Goal: Task Accomplishment & Management: Complete application form

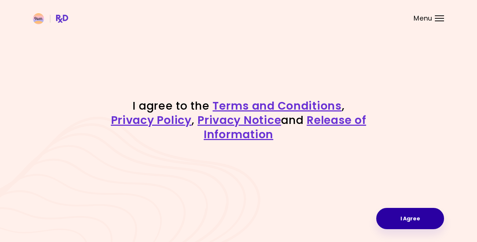
click at [407, 224] on button "I Agree" at bounding box center [410, 218] width 68 height 21
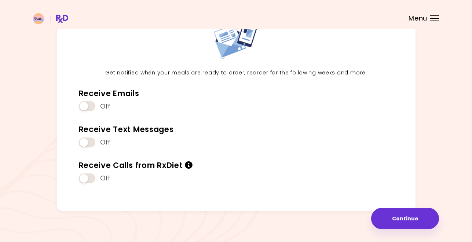
scroll to position [65, 0]
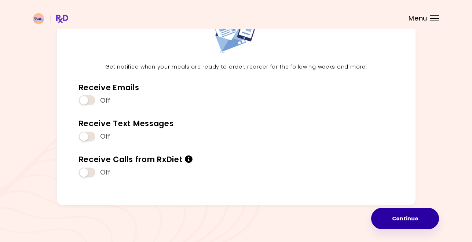
click at [421, 218] on button "Continue" at bounding box center [405, 218] width 68 height 21
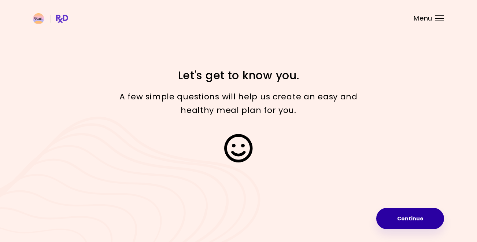
click at [421, 218] on button "Continue" at bounding box center [410, 218] width 68 height 21
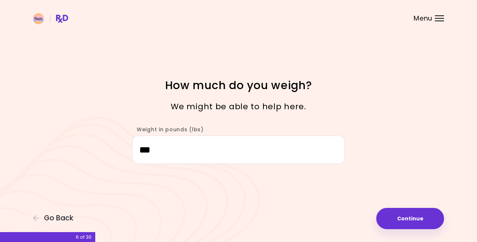
click at [421, 218] on button "Continue" at bounding box center [410, 218] width 68 height 21
select select "****"
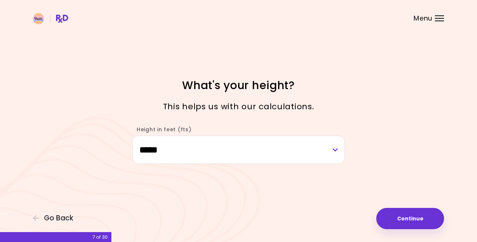
click at [421, 218] on button "Continue" at bounding box center [410, 218] width 68 height 21
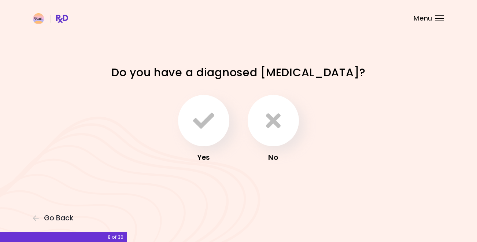
click at [421, 218] on div "Focusable invisible element Do you have a diagnosed [MEDICAL_DATA]? Yes No Go B…" at bounding box center [238, 121] width 477 height 242
click at [277, 129] on icon "button" at bounding box center [273, 120] width 15 height 21
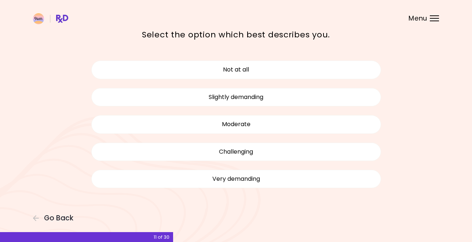
scroll to position [9, 0]
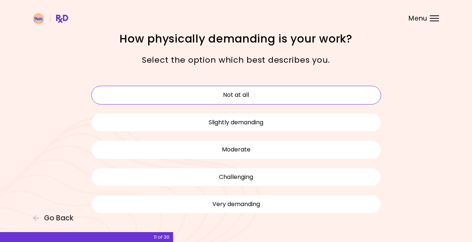
click at [245, 96] on button "Not at all" at bounding box center [236, 95] width 290 height 18
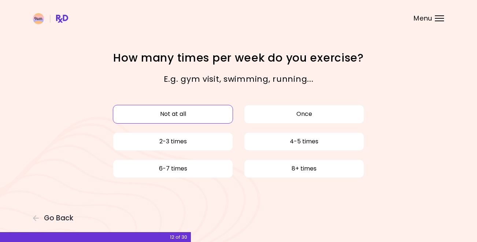
click at [184, 115] on button "Not at all" at bounding box center [173, 114] width 120 height 18
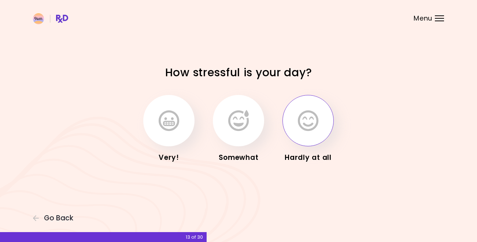
click at [305, 129] on icon "button" at bounding box center [308, 120] width 21 height 21
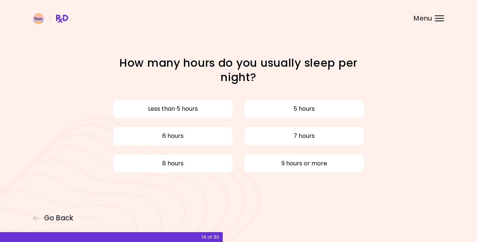
click at [303, 150] on div "Less than 5 hours 5 hours 6 hours 7 hours 8 hours 9 hours or more" at bounding box center [238, 136] width 301 height 82
click at [211, 164] on button "8 hours" at bounding box center [173, 163] width 120 height 18
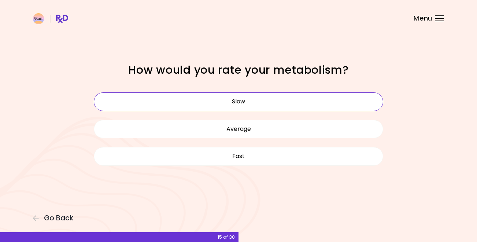
click at [249, 98] on button "Slow" at bounding box center [239, 101] width 290 height 18
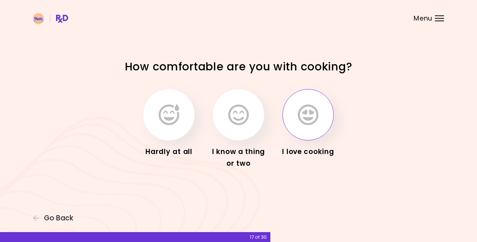
click at [295, 112] on button "button" at bounding box center [308, 114] width 51 height 51
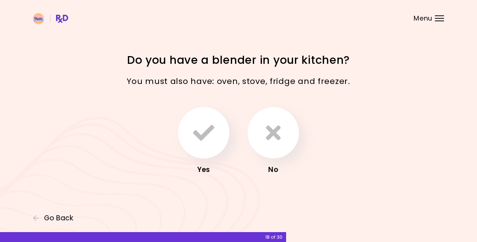
drag, startPoint x: 302, startPoint y: 130, endPoint x: 306, endPoint y: 152, distance: 21.6
click at [306, 152] on div "Yes No" at bounding box center [238, 141] width 257 height 77
click at [212, 129] on icon "button" at bounding box center [203, 132] width 21 height 21
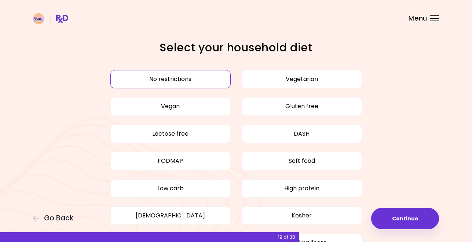
click at [217, 74] on button "No restrictions" at bounding box center [170, 79] width 120 height 18
click at [393, 215] on button "Continue" at bounding box center [405, 218] width 68 height 21
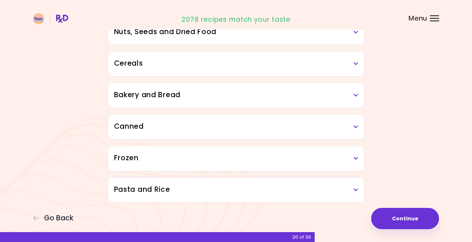
scroll to position [405, 0]
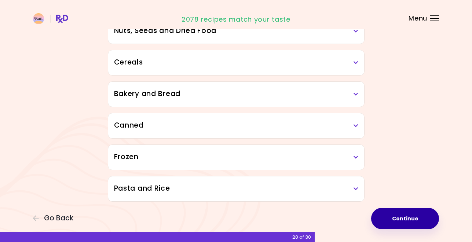
click at [422, 217] on button "Continue" at bounding box center [405, 218] width 68 height 21
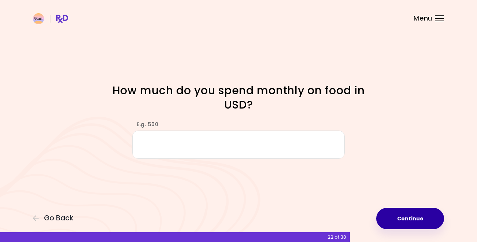
click at [423, 215] on button "Continue" at bounding box center [410, 218] width 68 height 21
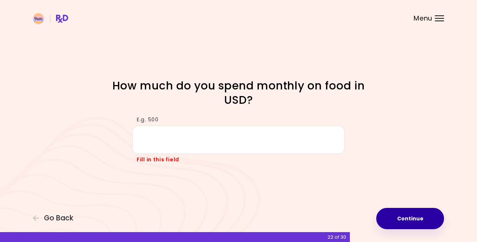
click at [426, 215] on button "Continue" at bounding box center [410, 218] width 68 height 21
click at [428, 217] on button "Continue" at bounding box center [410, 218] width 68 height 21
click at [424, 218] on button "Continue" at bounding box center [410, 218] width 68 height 21
click at [412, 219] on button "Continue" at bounding box center [410, 218] width 68 height 21
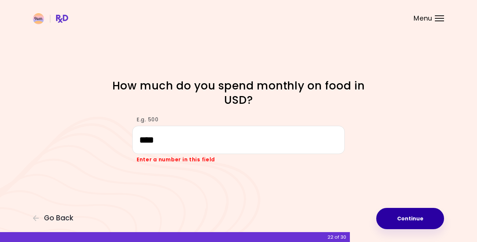
click at [412, 219] on button "Continue" at bounding box center [410, 218] width 68 height 21
click at [143, 140] on input "****" at bounding box center [238, 140] width 213 height 28
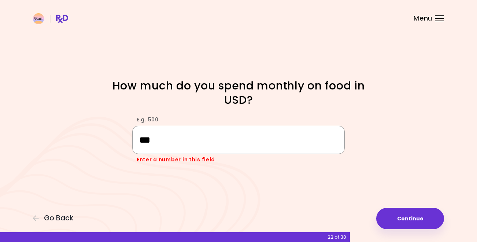
click at [146, 139] on input "***" at bounding box center [238, 140] width 213 height 28
click at [145, 142] on input "*****" at bounding box center [238, 140] width 213 height 28
drag, startPoint x: 163, startPoint y: 137, endPoint x: 158, endPoint y: 137, distance: 4.8
click at [158, 137] on input "****" at bounding box center [238, 140] width 213 height 28
click at [146, 139] on input "***" at bounding box center [238, 140] width 213 height 28
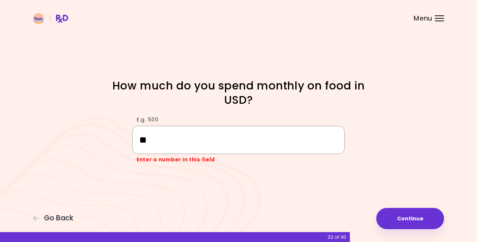
click at [146, 139] on input "**" at bounding box center [238, 140] width 213 height 28
drag, startPoint x: 144, startPoint y: 139, endPoint x: 160, endPoint y: 141, distance: 15.5
click at [160, 141] on input "****" at bounding box center [238, 140] width 213 height 28
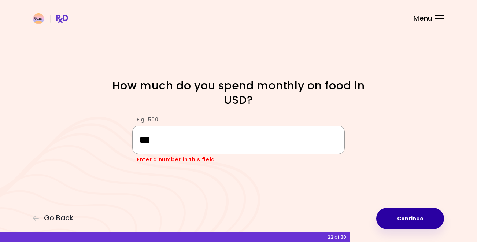
type input "***"
click at [402, 219] on button "Continue" at bounding box center [410, 218] width 68 height 21
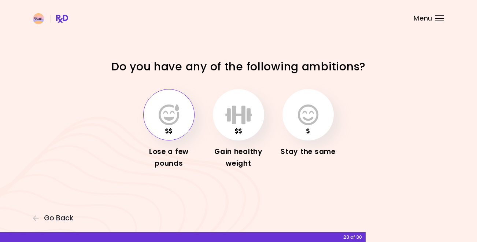
click at [165, 130] on button "button" at bounding box center [168, 114] width 51 height 51
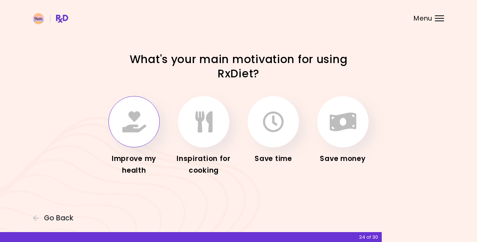
click at [146, 130] on button "button" at bounding box center [133, 121] width 51 height 51
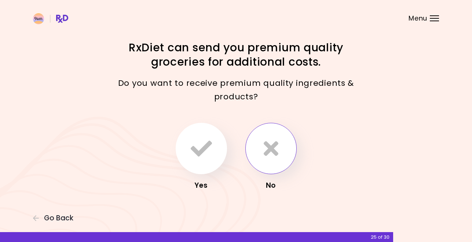
click at [270, 156] on icon "button" at bounding box center [271, 148] width 15 height 21
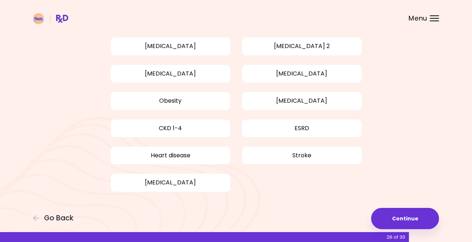
scroll to position [62, 0]
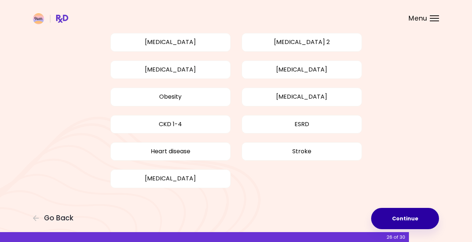
click at [411, 220] on button "Continue" at bounding box center [405, 218] width 68 height 21
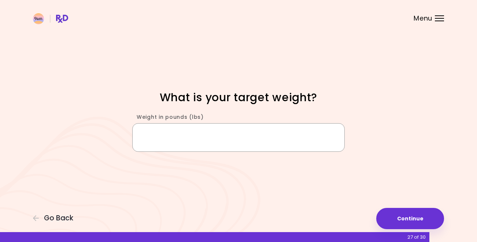
click at [187, 137] on input "Weight in pounds (lbs)" at bounding box center [238, 137] width 213 height 28
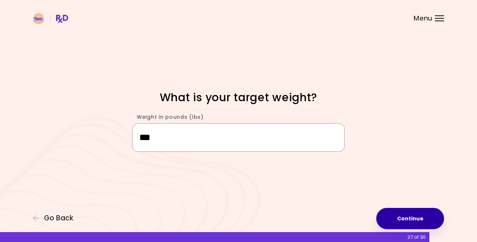
type input "***"
click at [405, 218] on button "Continue" at bounding box center [410, 218] width 68 height 21
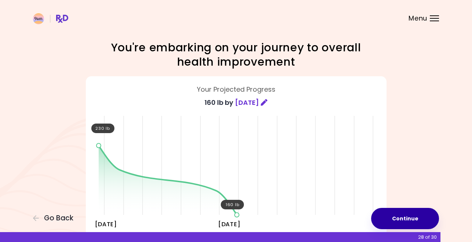
click at [416, 215] on button "Continue" at bounding box center [405, 218] width 68 height 21
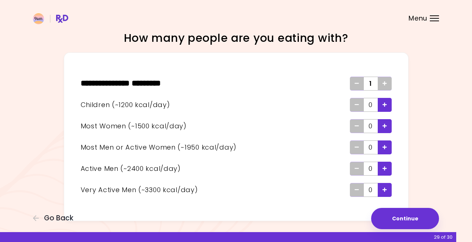
scroll to position [10, 0]
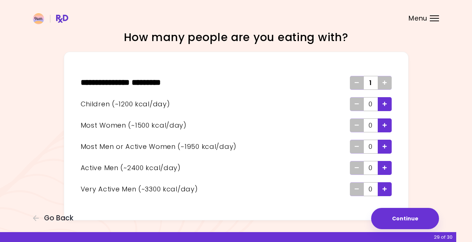
click at [386, 145] on icon "Add - Man or Active Woman" at bounding box center [384, 146] width 4 height 5
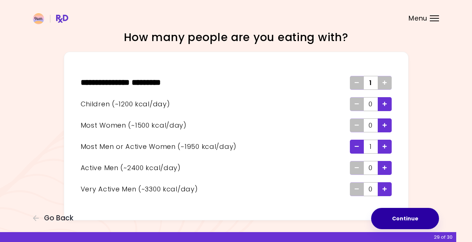
click at [424, 213] on button "Continue" at bounding box center [405, 218] width 68 height 21
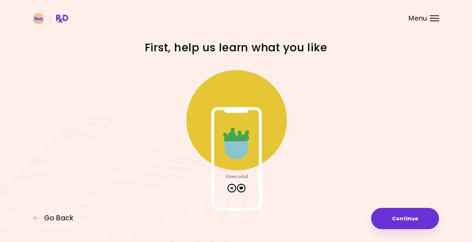
click at [240, 186] on img at bounding box center [236, 137] width 147 height 147
click at [404, 221] on button "Continue" at bounding box center [405, 218] width 68 height 21
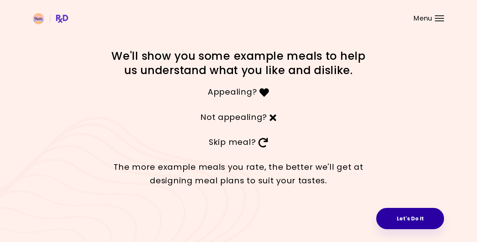
click at [404, 217] on button "Let's Do It" at bounding box center [410, 218] width 68 height 21
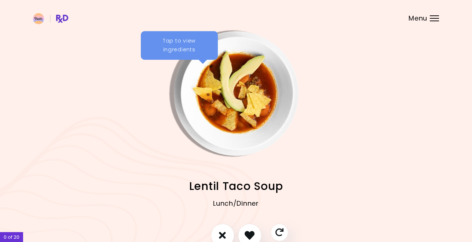
click at [404, 217] on div "Lunch/Dinner" at bounding box center [236, 208] width 406 height 29
click at [251, 236] on icon "I like this recipe" at bounding box center [249, 234] width 11 height 11
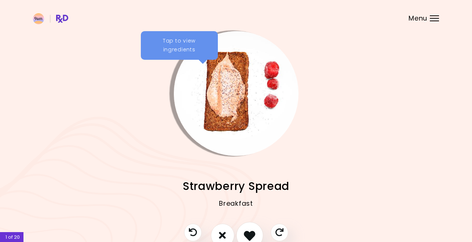
click at [251, 236] on icon "I like this recipe" at bounding box center [249, 234] width 11 height 11
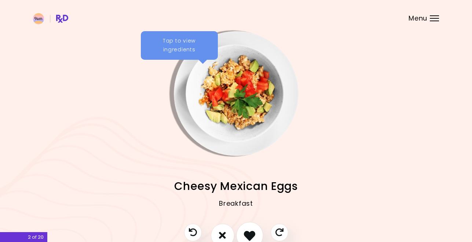
click at [251, 236] on icon "I like this recipe" at bounding box center [249, 234] width 11 height 11
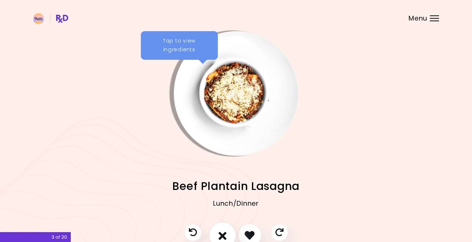
click at [225, 235] on icon "I don't like this recipe" at bounding box center [222, 234] width 8 height 11
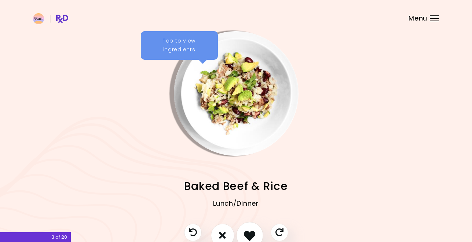
click at [249, 236] on icon "I like this recipe" at bounding box center [249, 234] width 11 height 11
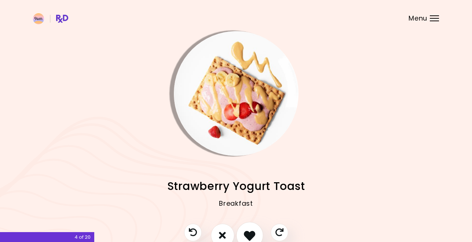
click at [249, 236] on icon "I like this recipe" at bounding box center [249, 234] width 11 height 11
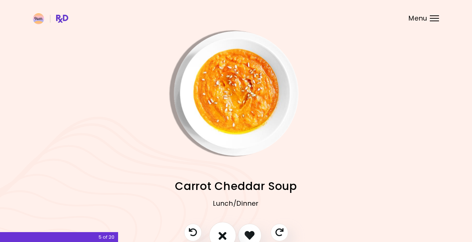
click at [225, 236] on icon "I don't like this recipe" at bounding box center [222, 234] width 8 height 11
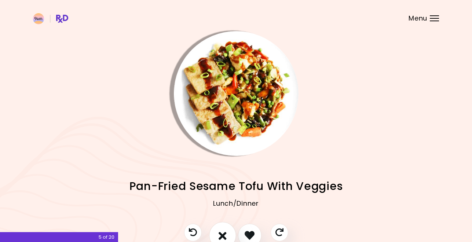
click at [225, 236] on icon "I don't like this recipe" at bounding box center [222, 234] width 8 height 11
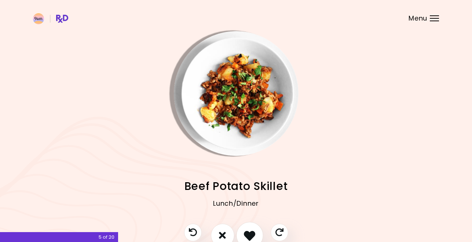
click at [251, 235] on icon "I like this recipe" at bounding box center [249, 234] width 11 height 11
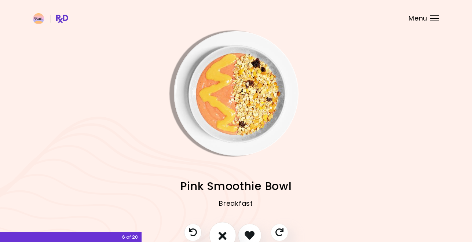
click at [224, 237] on icon "I don't like this recipe" at bounding box center [222, 234] width 8 height 11
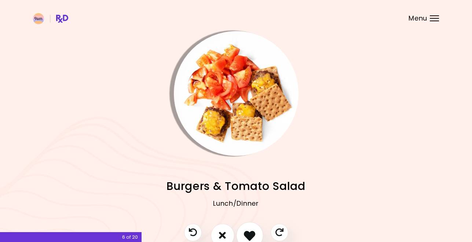
click at [247, 237] on icon "I like this recipe" at bounding box center [249, 234] width 11 height 11
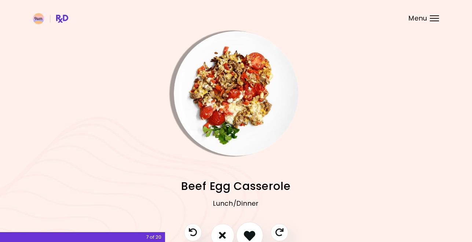
click at [249, 237] on icon "I like this recipe" at bounding box center [249, 234] width 11 height 11
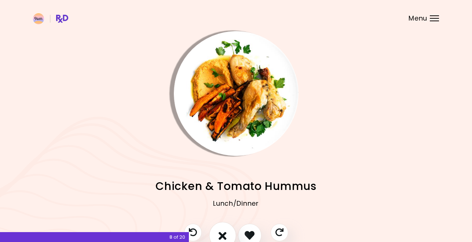
click at [229, 234] on button "I don't like this recipe" at bounding box center [222, 235] width 27 height 27
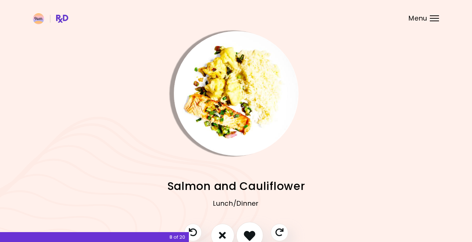
click at [246, 236] on icon "I like this recipe" at bounding box center [249, 234] width 11 height 11
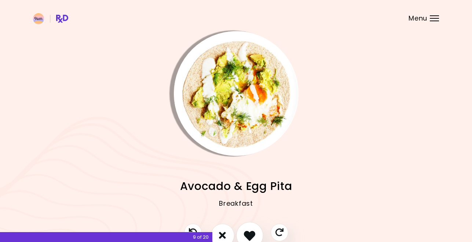
click at [244, 235] on icon "I like this recipe" at bounding box center [249, 234] width 11 height 11
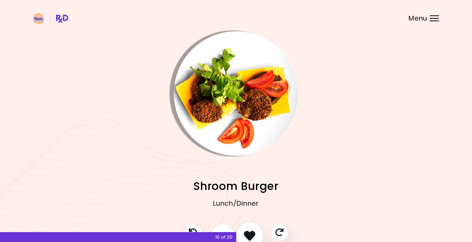
click at [244, 235] on icon "I like this recipe" at bounding box center [249, 234] width 11 height 11
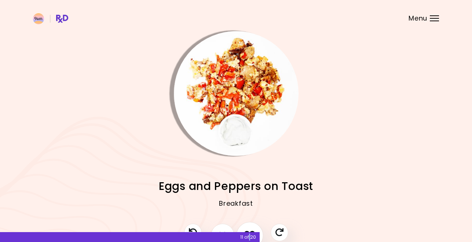
click at [244, 235] on div "11 of 20" at bounding box center [130, 237] width 260 height 10
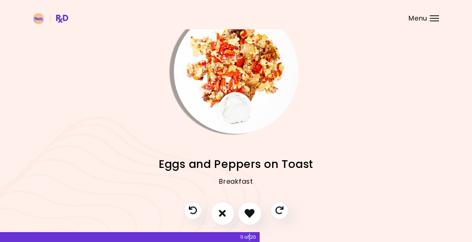
scroll to position [20, 0]
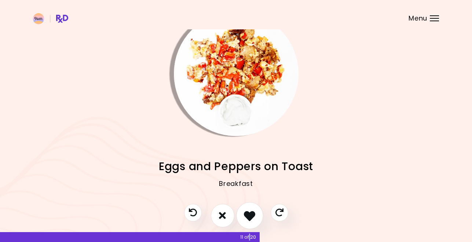
click at [250, 216] on icon "I like this recipe" at bounding box center [249, 215] width 11 height 11
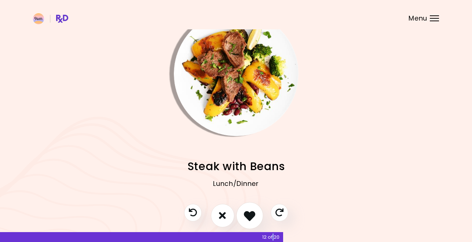
click at [251, 216] on icon "I like this recipe" at bounding box center [249, 215] width 11 height 11
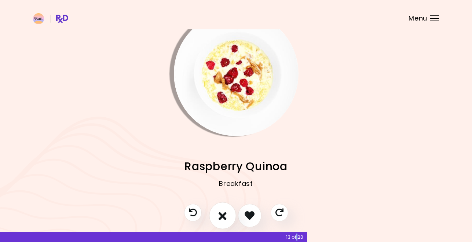
click at [222, 213] on icon "I don't like this recipe" at bounding box center [222, 215] width 8 height 11
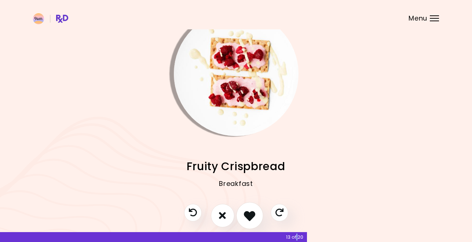
click at [248, 214] on icon "I like this recipe" at bounding box center [249, 215] width 11 height 11
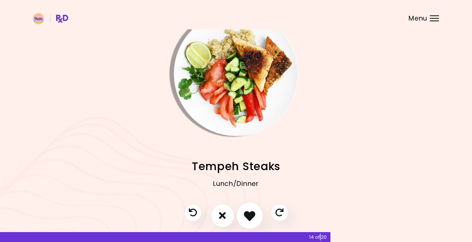
click at [249, 214] on icon "I like this recipe" at bounding box center [249, 215] width 11 height 11
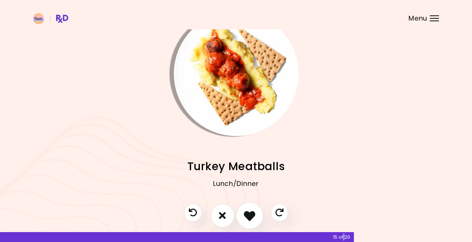
click at [249, 214] on icon "I like this recipe" at bounding box center [249, 215] width 11 height 11
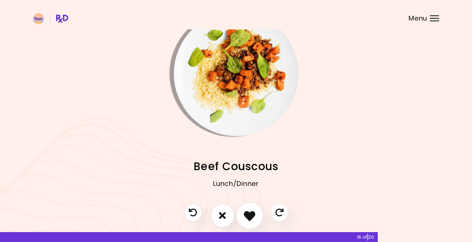
click at [249, 214] on icon "I like this recipe" at bounding box center [249, 215] width 11 height 11
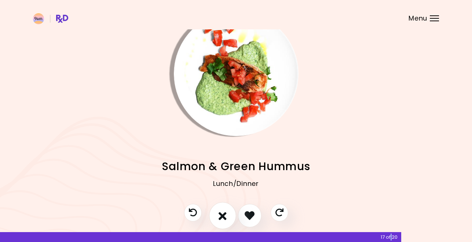
click at [222, 214] on icon "I don't like this recipe" at bounding box center [222, 215] width 8 height 11
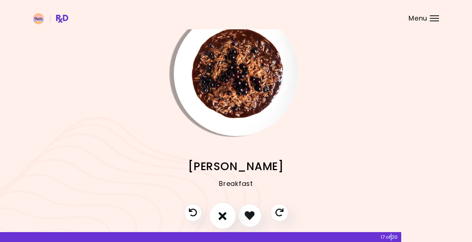
click at [223, 214] on icon "I don't like this recipe" at bounding box center [222, 215] width 8 height 11
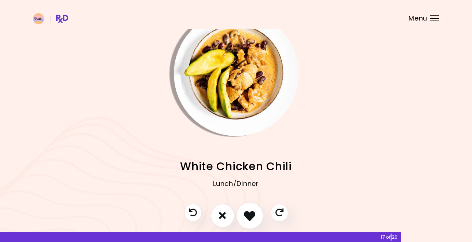
drag, startPoint x: 224, startPoint y: 214, endPoint x: 244, endPoint y: 216, distance: 21.0
click at [244, 216] on div at bounding box center [236, 219] width 119 height 31
click at [250, 216] on icon "I like this recipe" at bounding box center [249, 215] width 11 height 11
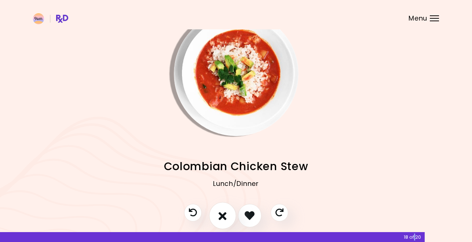
click at [227, 213] on button "I don't like this recipe" at bounding box center [222, 215] width 27 height 27
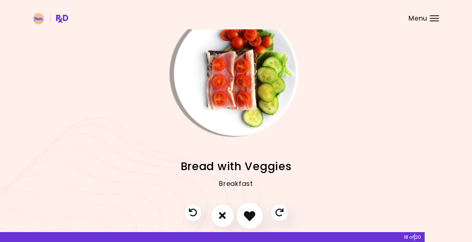
click at [244, 214] on icon "I like this recipe" at bounding box center [249, 215] width 11 height 11
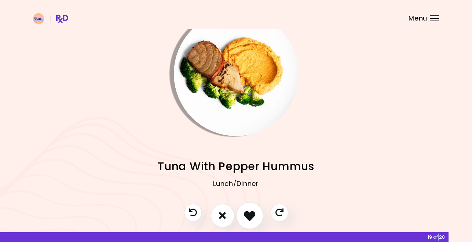
click at [247, 216] on icon "I like this recipe" at bounding box center [249, 215] width 11 height 11
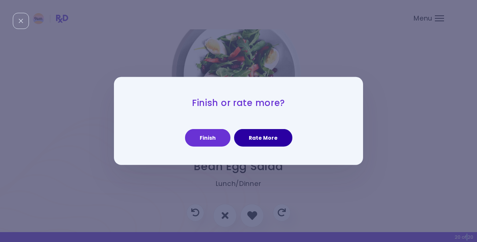
click at [251, 140] on button "Rate More" at bounding box center [263, 138] width 58 height 18
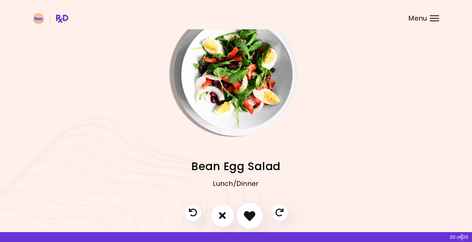
click at [246, 212] on icon "I like this recipe" at bounding box center [249, 215] width 11 height 11
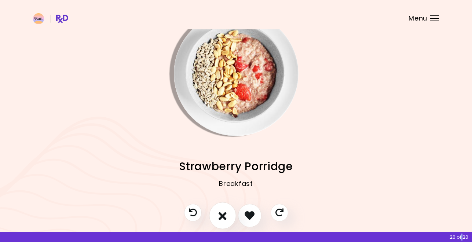
click at [222, 221] on icon "I don't like this recipe" at bounding box center [222, 215] width 8 height 11
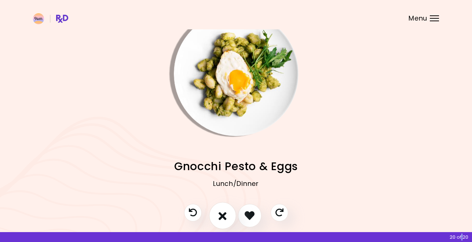
click at [222, 221] on icon "I don't like this recipe" at bounding box center [222, 215] width 8 height 11
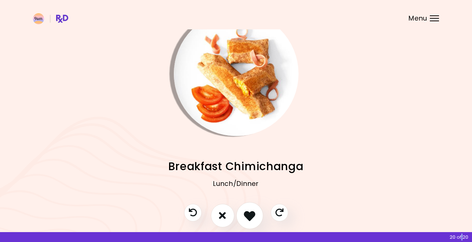
click at [248, 218] on icon "I like this recipe" at bounding box center [249, 215] width 11 height 11
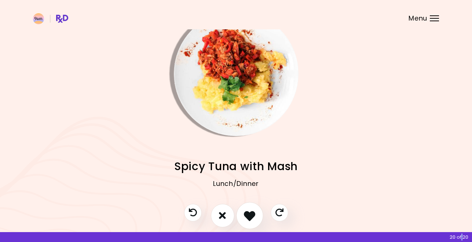
click at [247, 211] on icon "I like this recipe" at bounding box center [249, 215] width 11 height 11
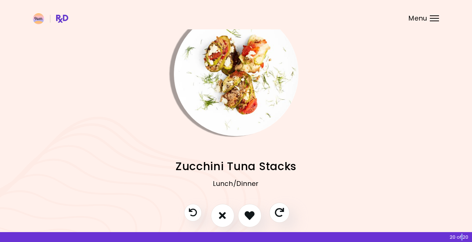
click at [287, 215] on button "Skip" at bounding box center [279, 212] width 20 height 20
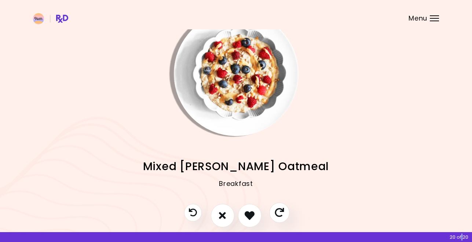
click at [287, 215] on button "Skip" at bounding box center [279, 212] width 20 height 20
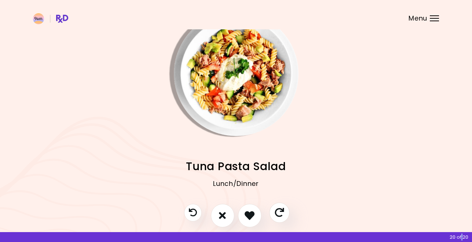
click at [286, 212] on button "Skip" at bounding box center [279, 212] width 20 height 20
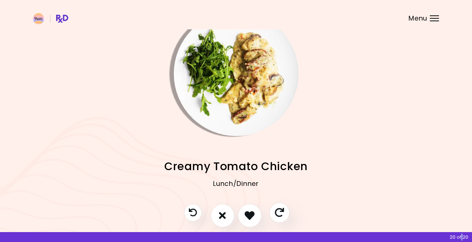
click at [286, 212] on button "Skip" at bounding box center [279, 212] width 20 height 20
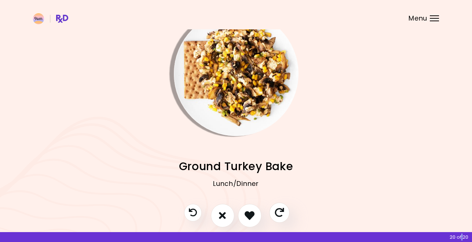
click at [286, 212] on button "Skip" at bounding box center [279, 212] width 20 height 20
